Goal: Information Seeking & Learning: Learn about a topic

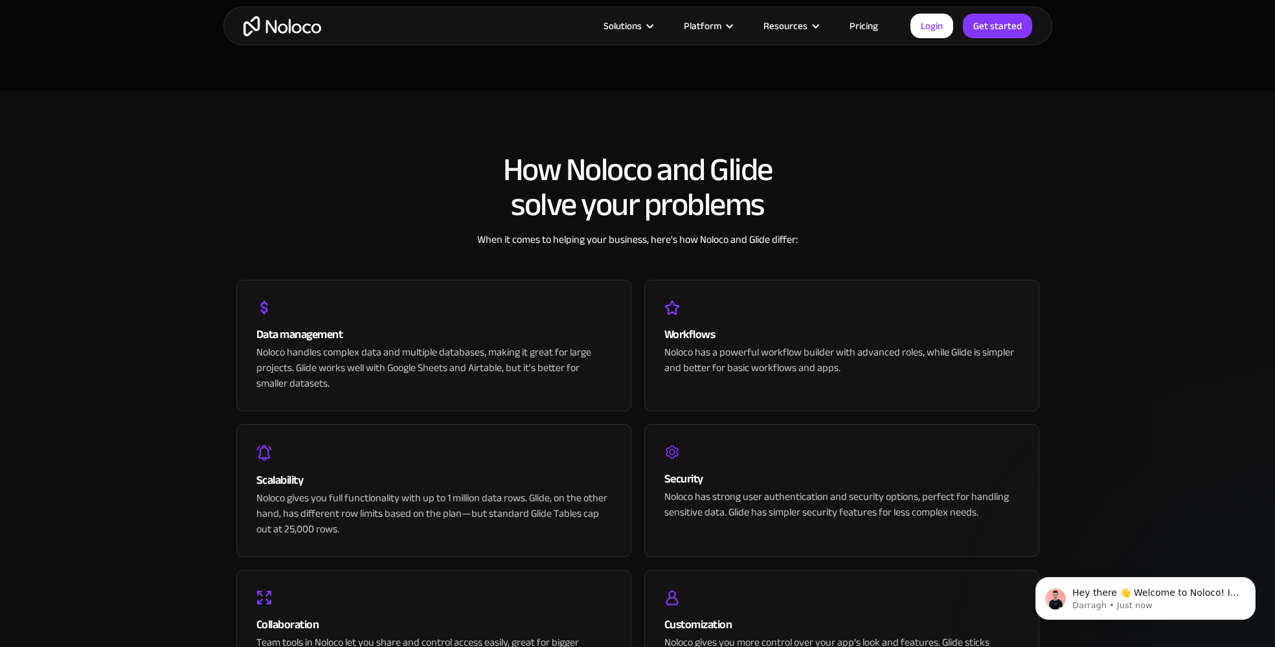
scroll to position [2487, 0]
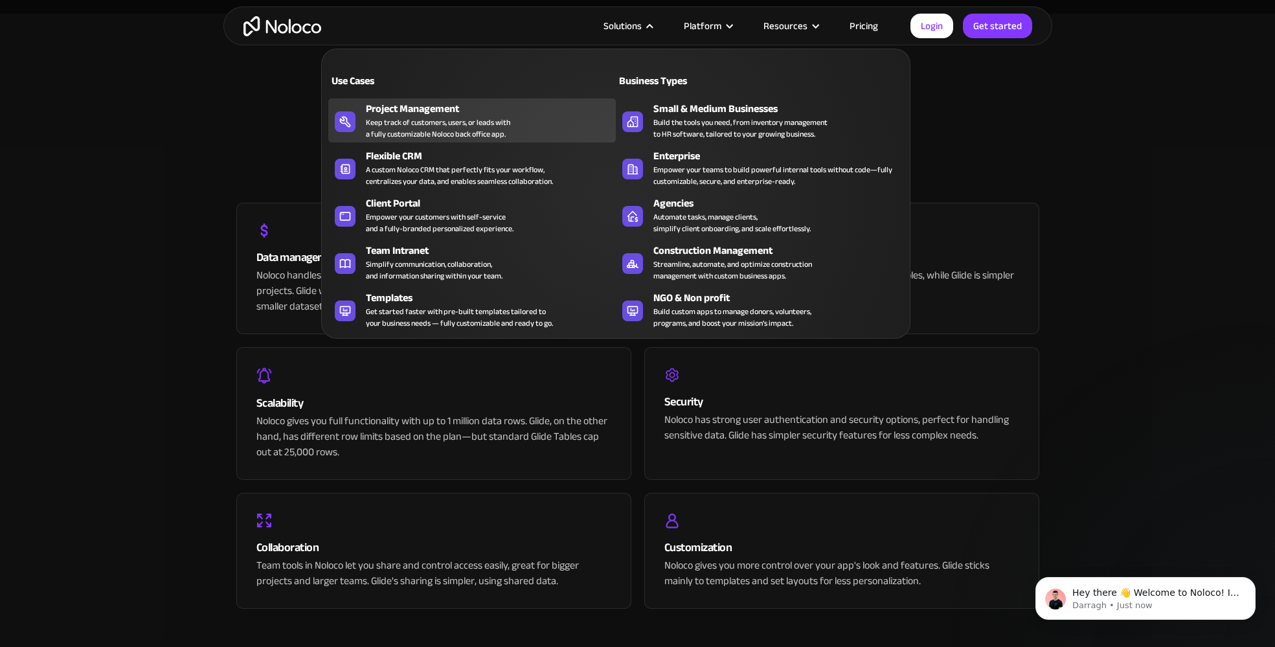
click at [405, 117] on div "Keep track of customers, users, or leads with a fully customizable Noloco back …" at bounding box center [438, 128] width 144 height 23
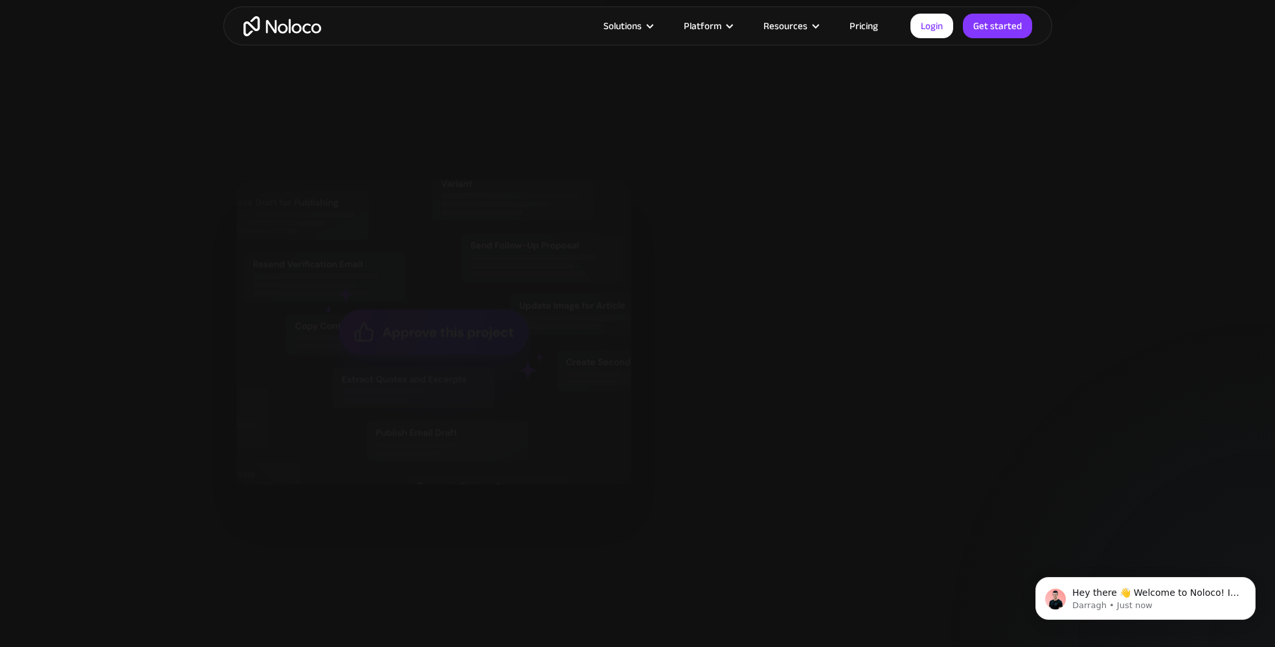
scroll to position [1554, 0]
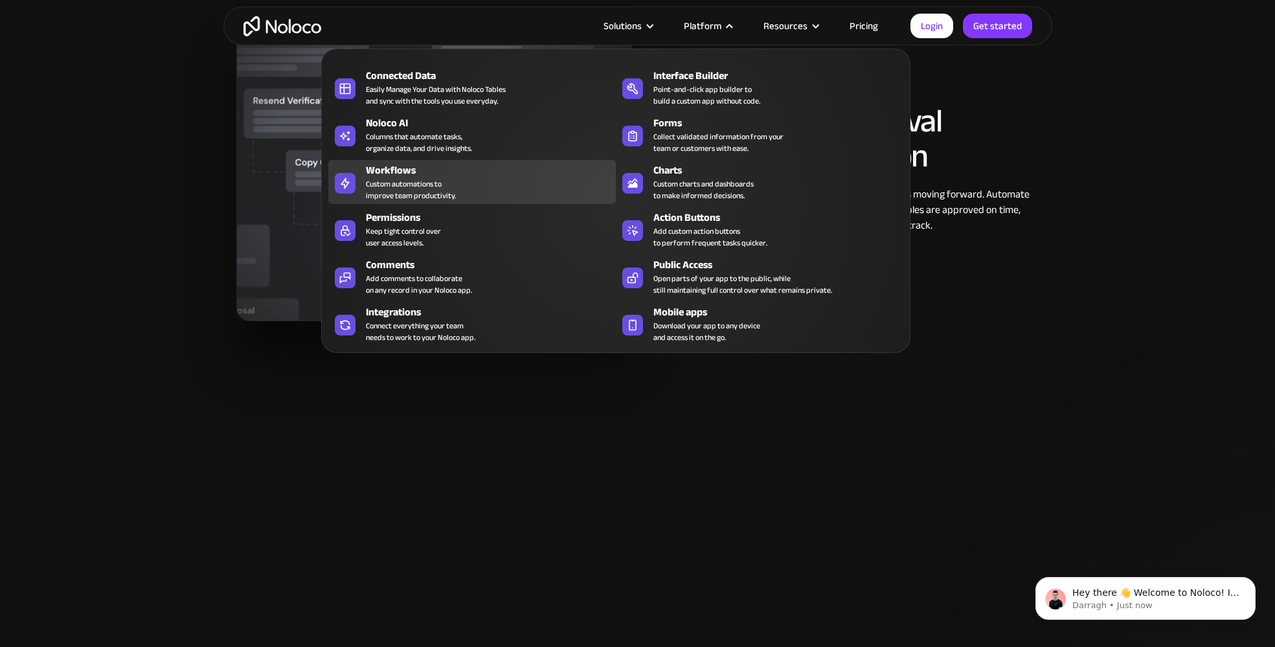
click at [484, 176] on div "Workflows" at bounding box center [494, 171] width 256 height 16
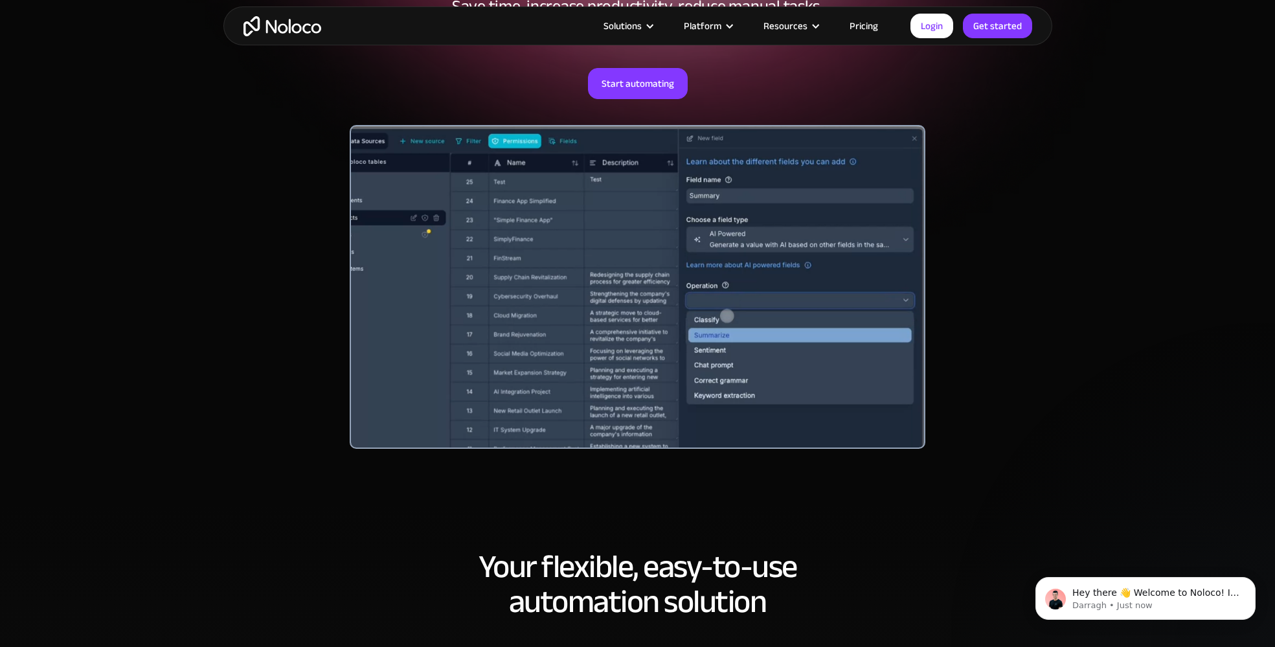
scroll to position [233, 0]
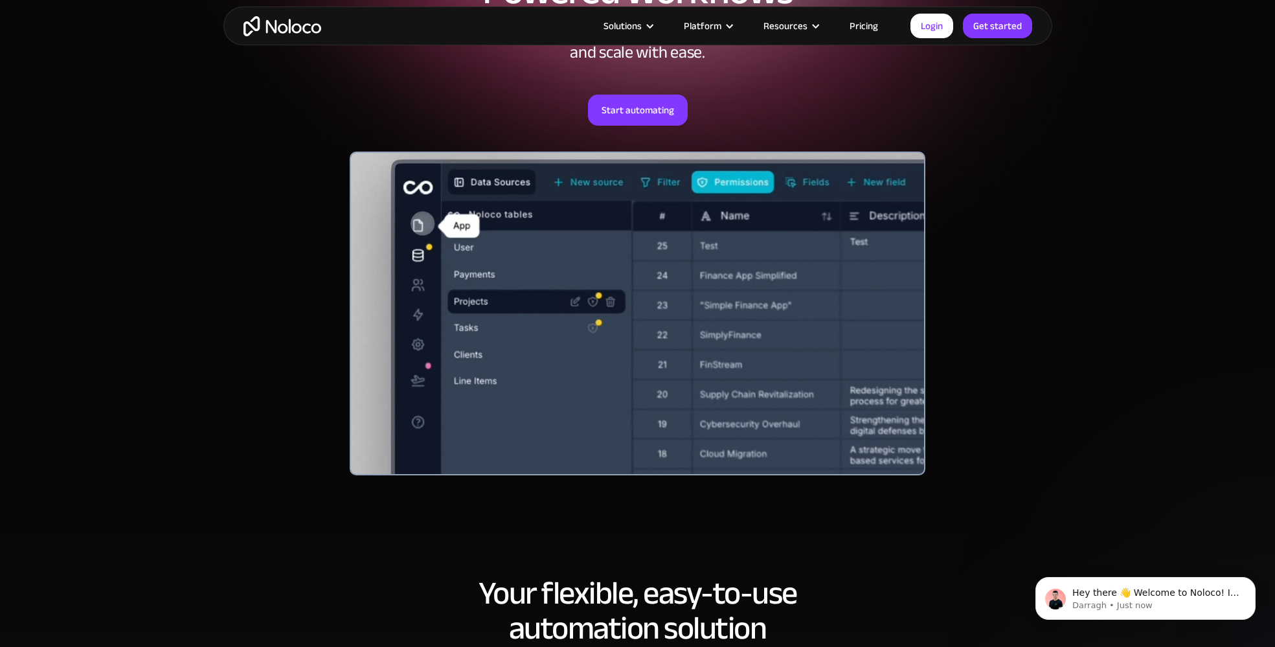
click at [876, 21] on link "Pricing" at bounding box center [863, 25] width 61 height 17
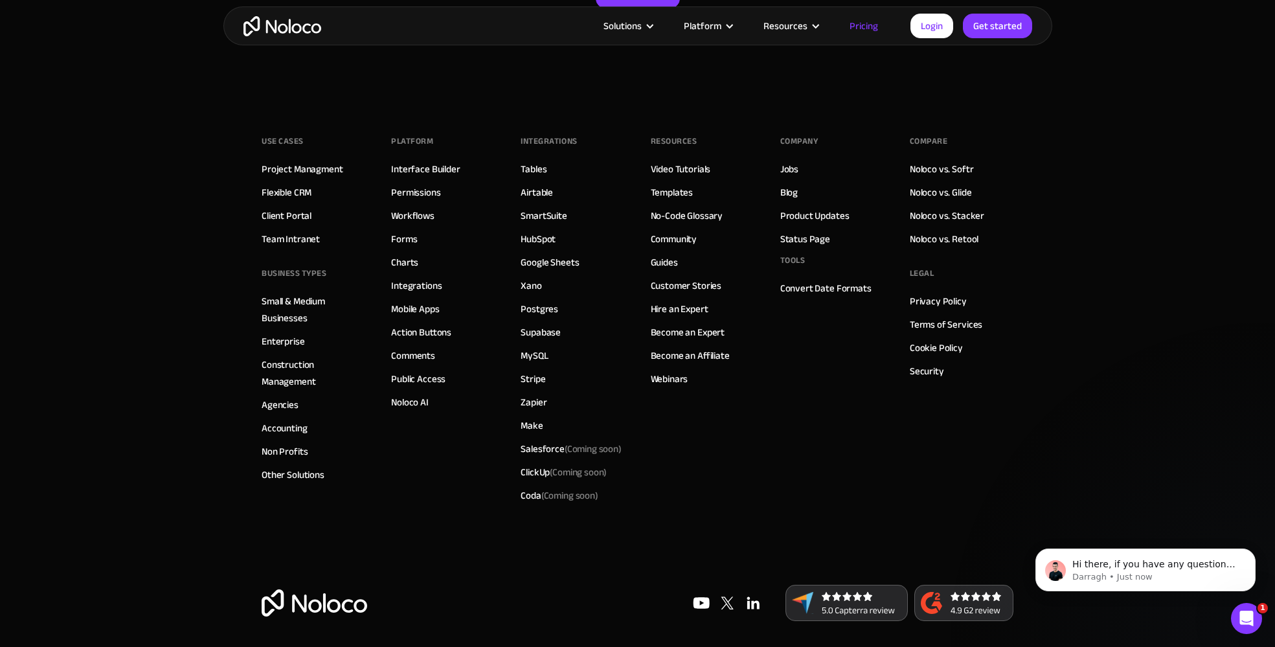
scroll to position [6532, 0]
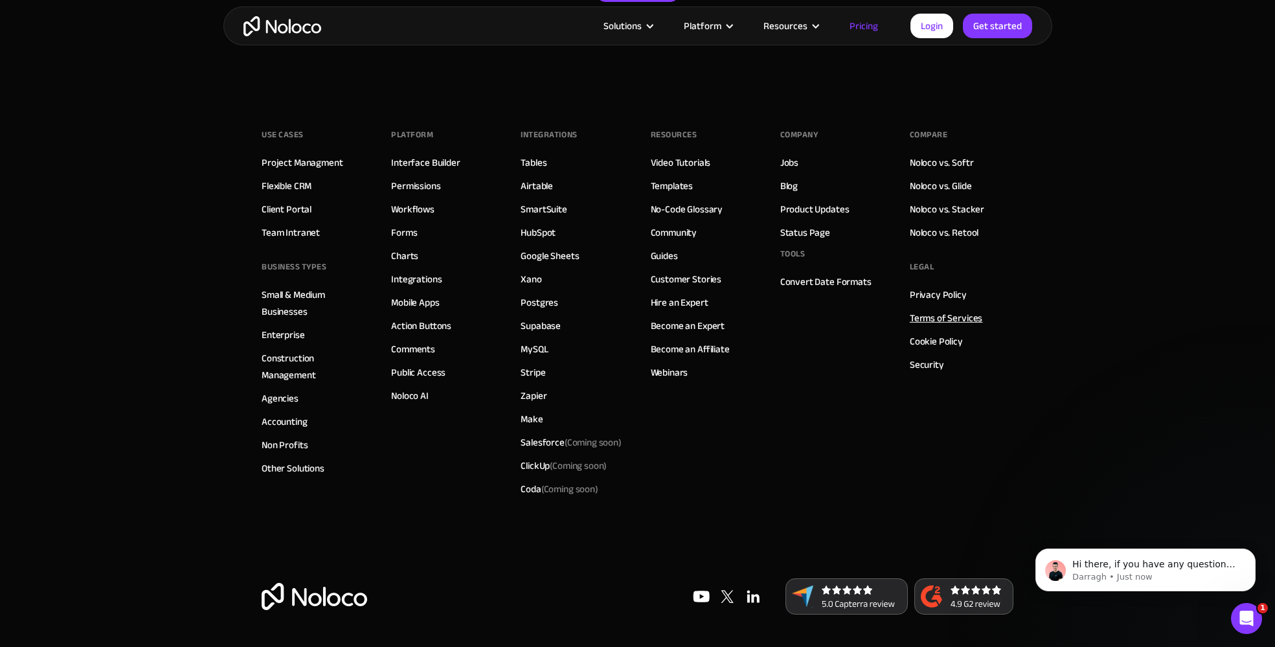
click at [939, 317] on link "Terms of Services" at bounding box center [946, 318] width 73 height 17
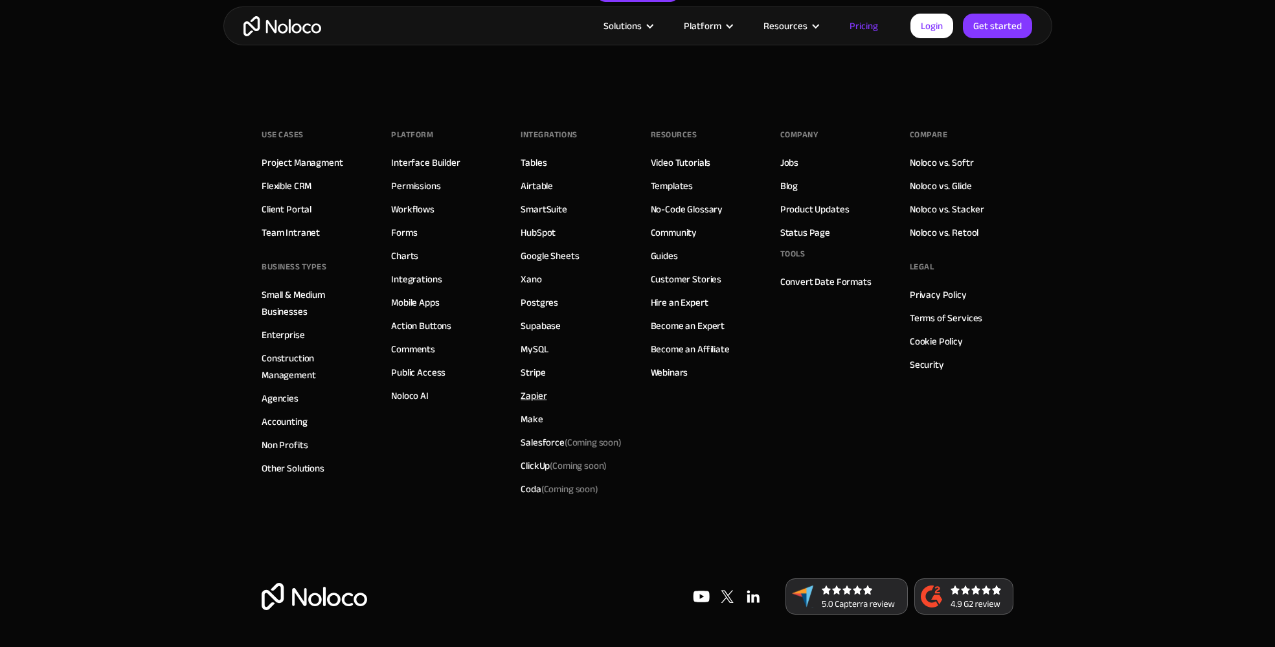
scroll to position [6532, 0]
click at [286, 392] on link "Agencies" at bounding box center [280, 398] width 37 height 17
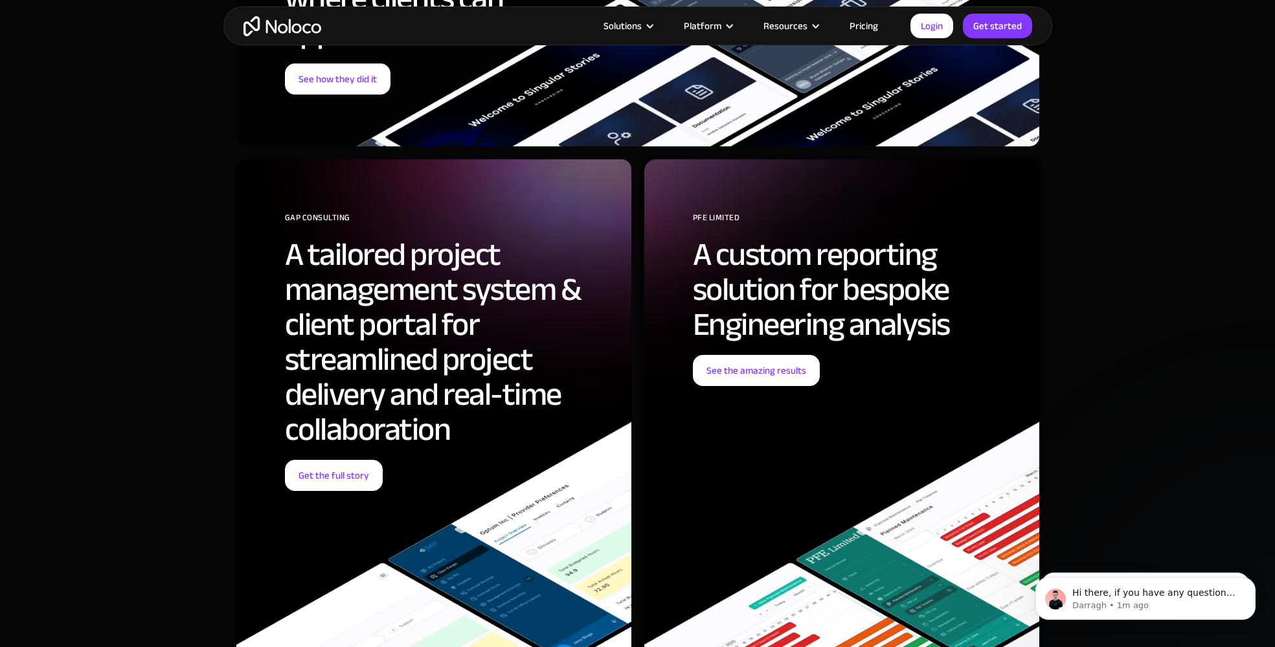
scroll to position [4663, 0]
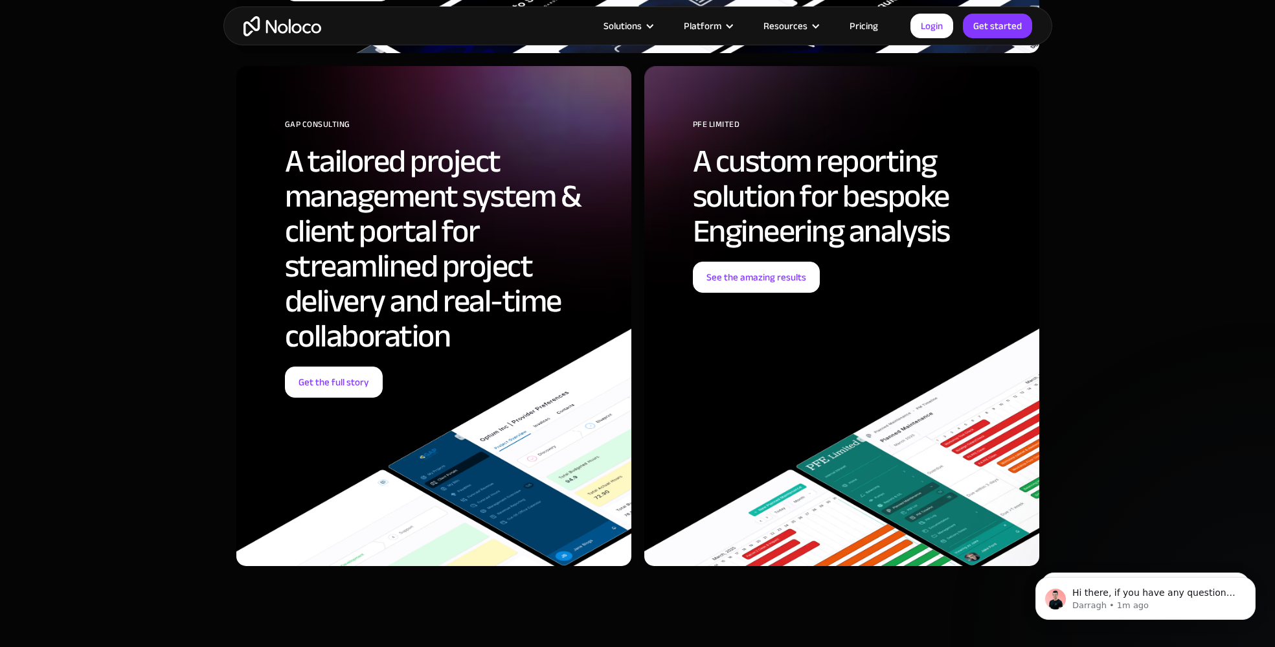
click at [861, 420] on div "PFE Limited A custom reporting solution for bespoke Engineering analysis See th…" at bounding box center [841, 316] width 395 height 500
click at [771, 282] on link "See the amazing results" at bounding box center [756, 277] width 127 height 31
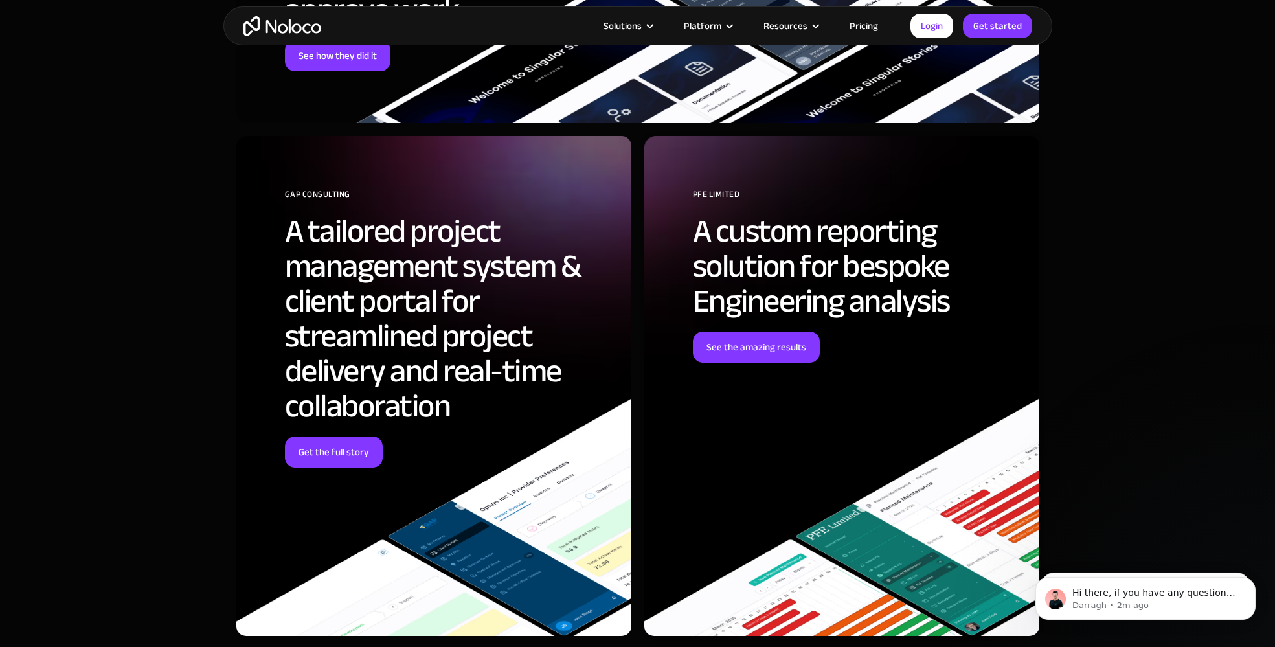
scroll to position [4818, 0]
